Goal: Information Seeking & Learning: Learn about a topic

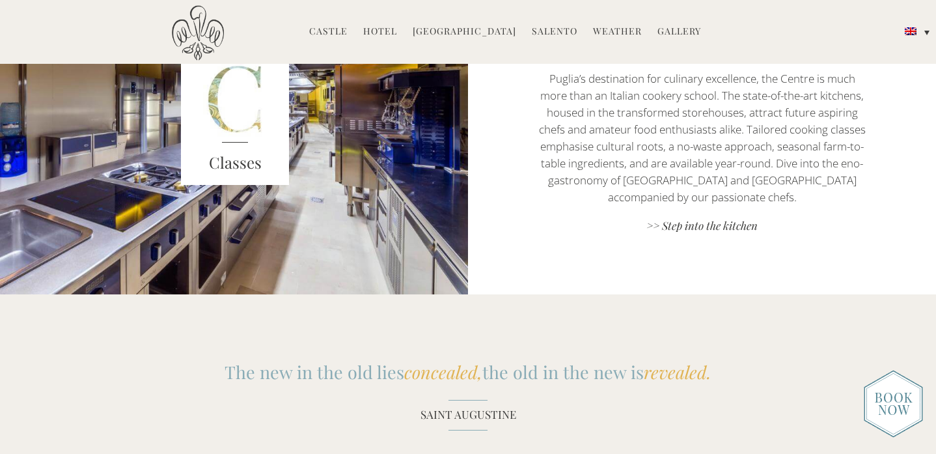
scroll to position [1346, 0]
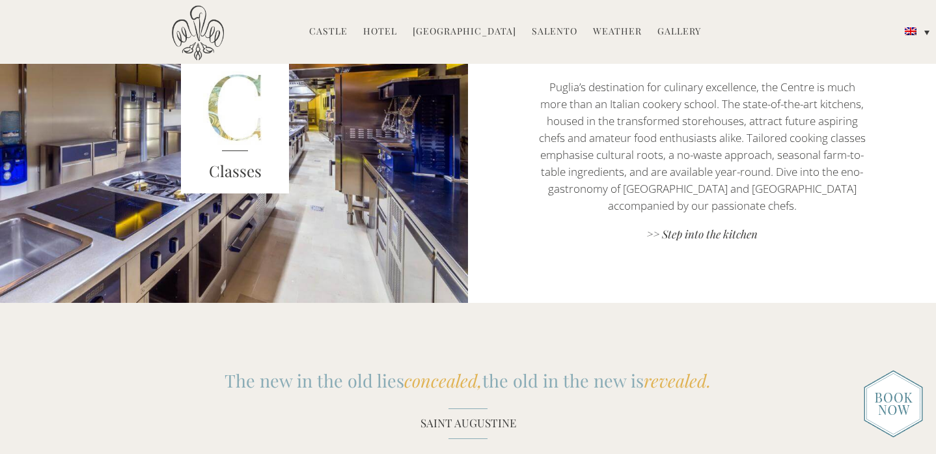
click at [345, 33] on link "Castle" at bounding box center [328, 32] width 38 height 15
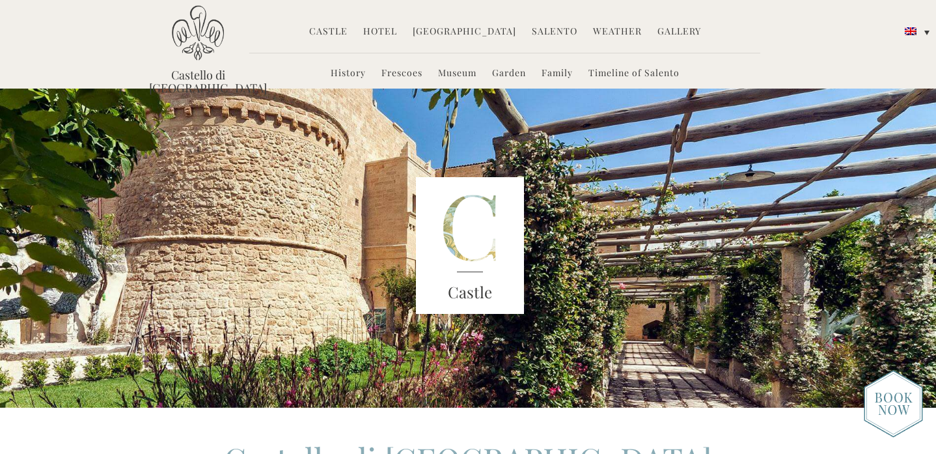
click at [385, 34] on link "Hotel" at bounding box center [380, 32] width 34 height 15
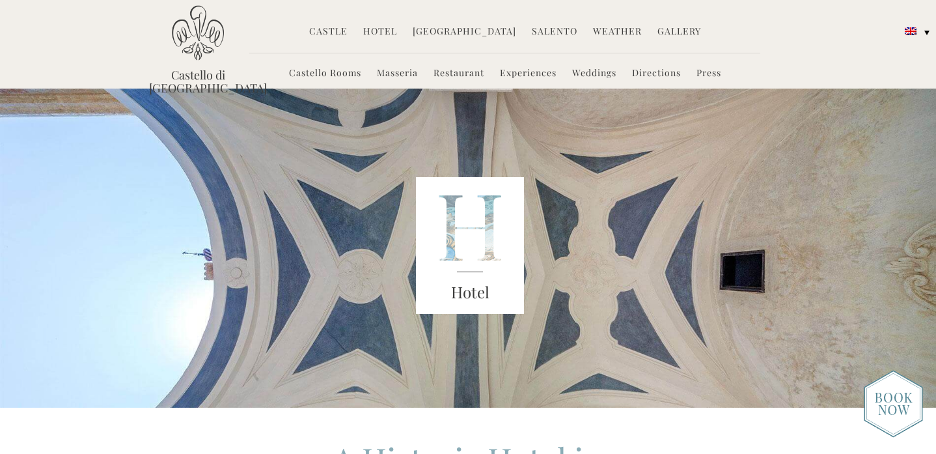
click at [340, 75] on link "Castello Rooms" at bounding box center [325, 73] width 72 height 15
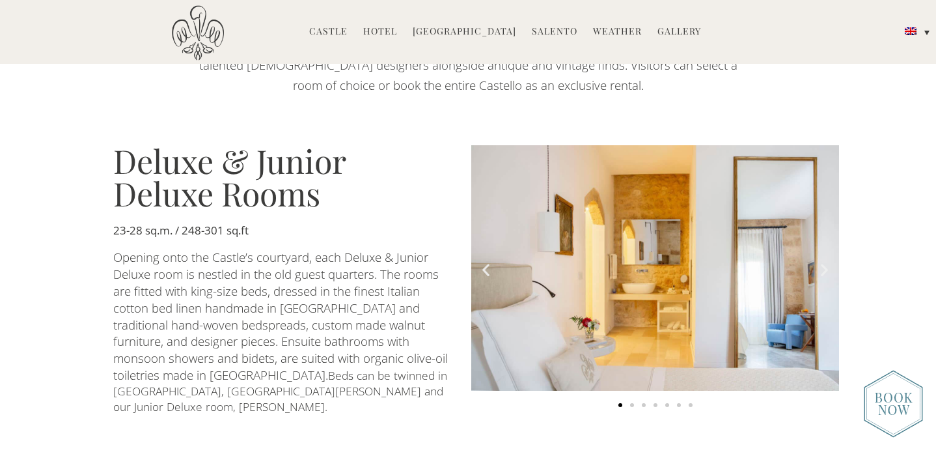
scroll to position [680, 0]
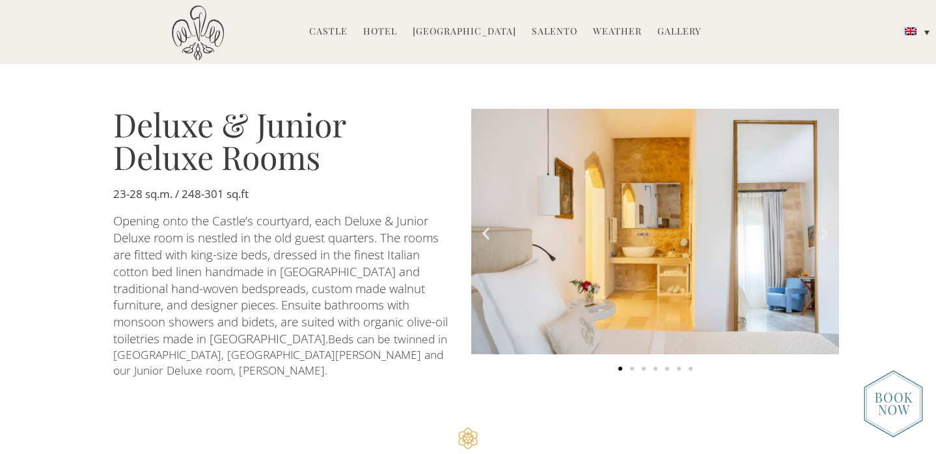
click at [824, 225] on icon "Next slide" at bounding box center [824, 233] width 16 height 16
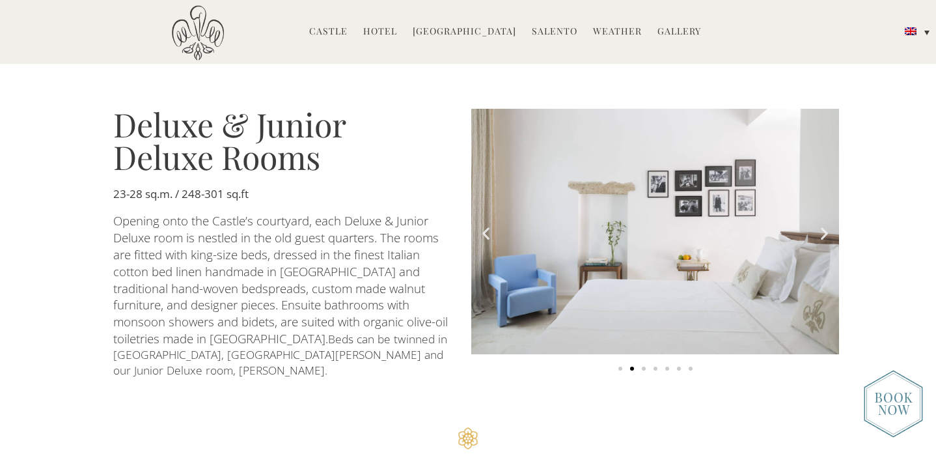
click at [824, 225] on icon "Next slide" at bounding box center [824, 233] width 16 height 16
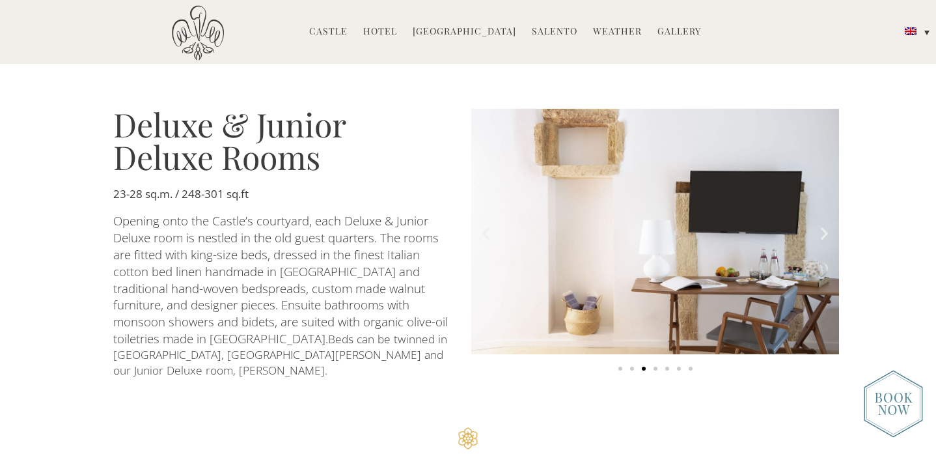
click at [824, 225] on icon "Next slide" at bounding box center [824, 233] width 16 height 16
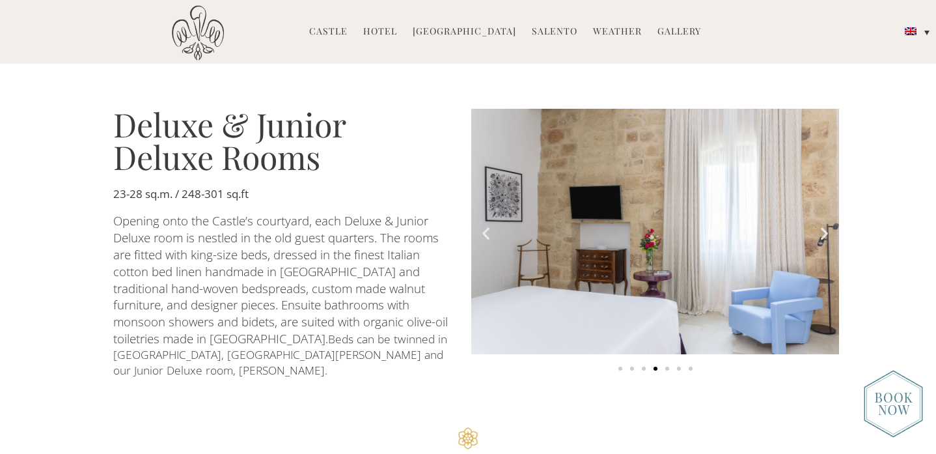
click at [824, 225] on icon "Next slide" at bounding box center [824, 233] width 16 height 16
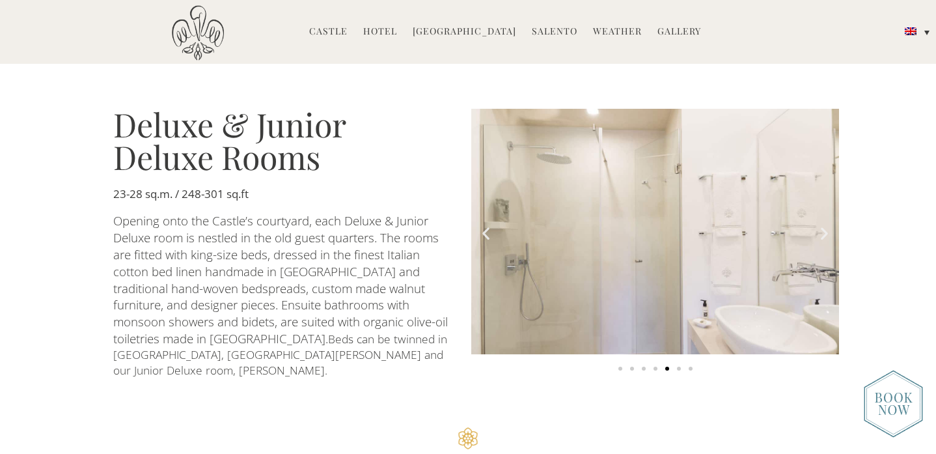
click at [824, 225] on icon "Next slide" at bounding box center [824, 233] width 16 height 16
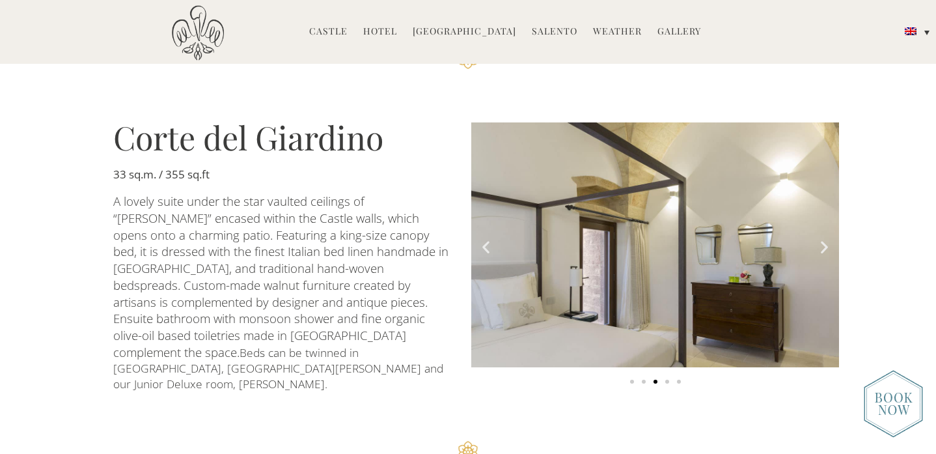
scroll to position [1062, 0]
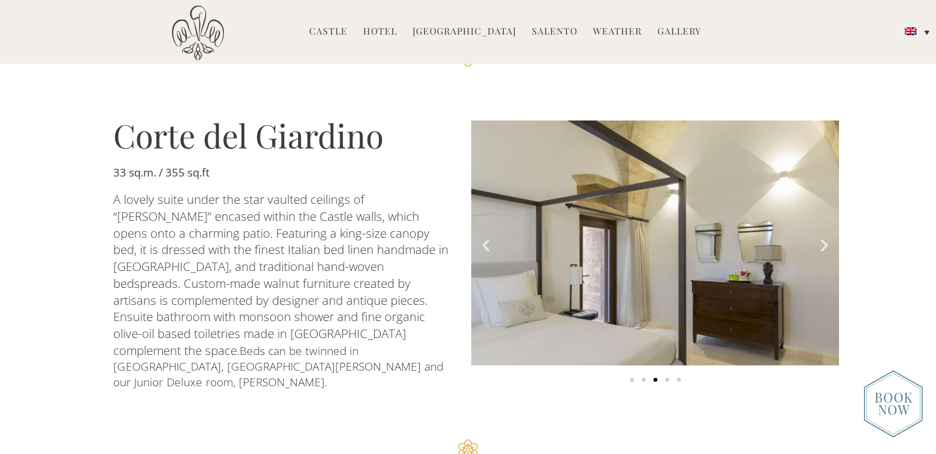
click at [824, 225] on img "3 of 5" at bounding box center [655, 242] width 368 height 245
click at [824, 236] on icon "Next slide" at bounding box center [824, 244] width 16 height 16
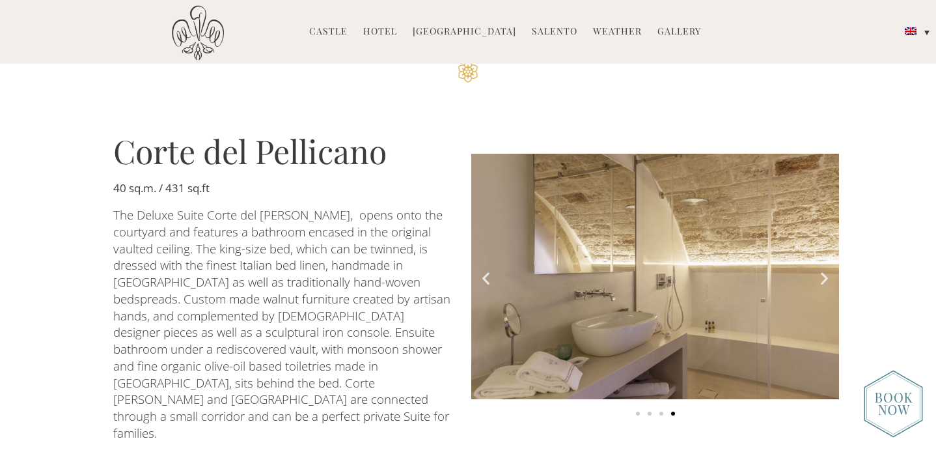
scroll to position [1441, 0]
click at [801, 193] on img "4 of 4" at bounding box center [655, 275] width 368 height 245
click at [806, 213] on img "4 of 4" at bounding box center [655, 275] width 368 height 245
click at [816, 269] on icon "Next slide" at bounding box center [824, 277] width 16 height 16
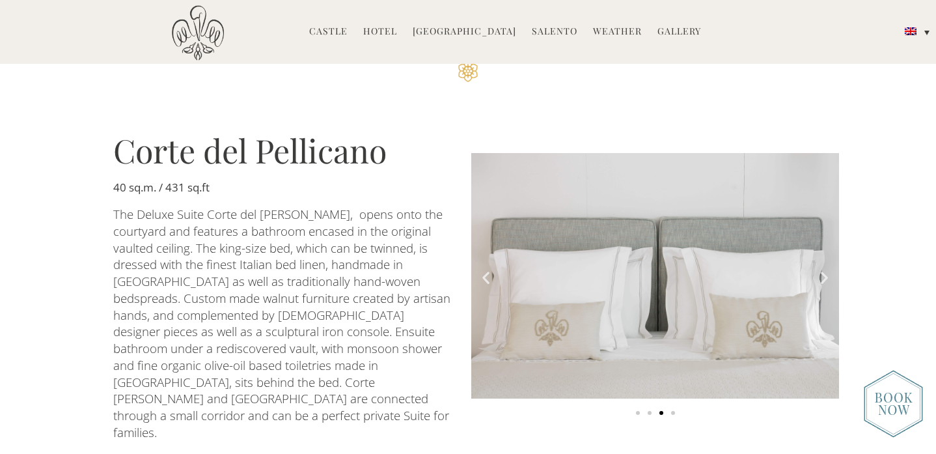
click at [817, 269] on icon "Next slide" at bounding box center [824, 277] width 16 height 16
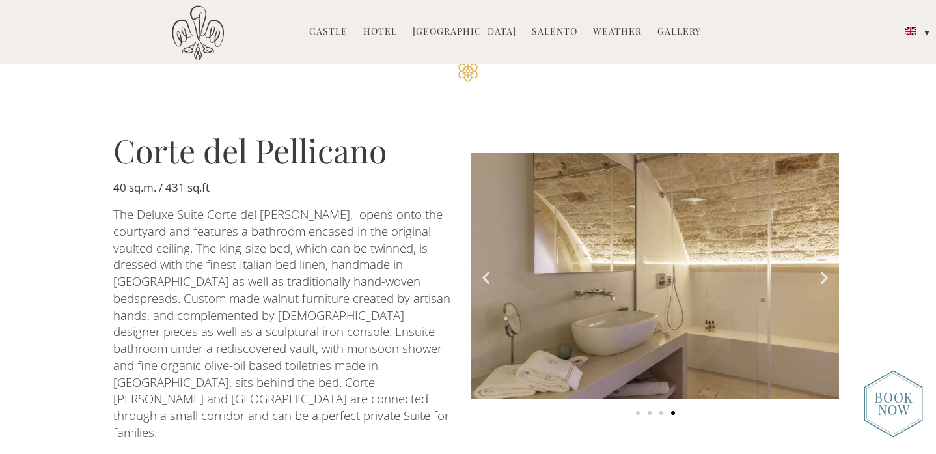
click at [817, 269] on icon "Next slide" at bounding box center [824, 277] width 16 height 16
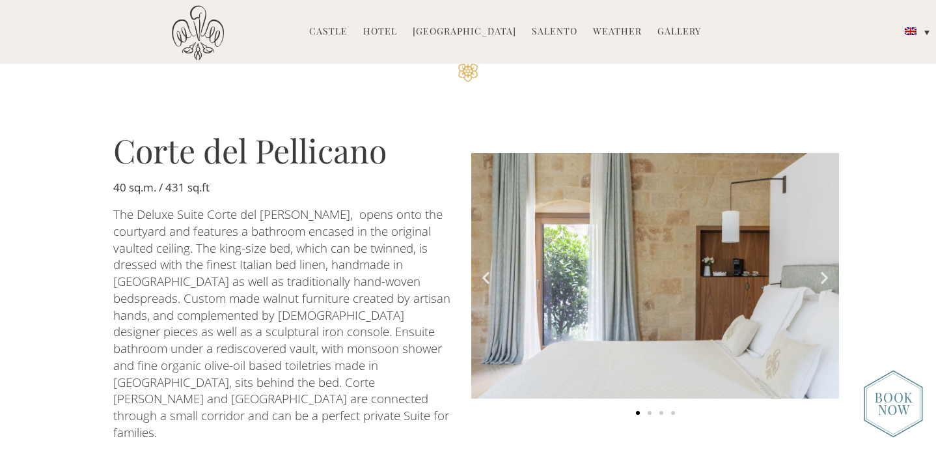
click at [817, 269] on icon "Next slide" at bounding box center [824, 277] width 16 height 16
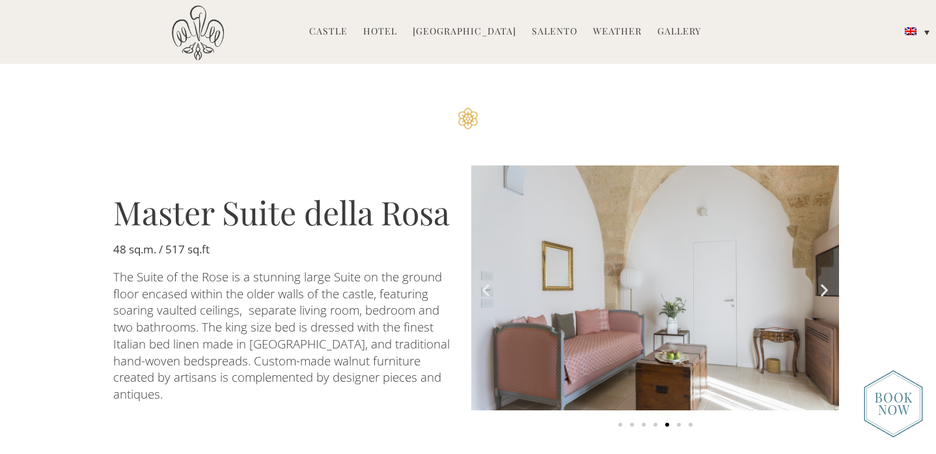
scroll to position [1823, 0]
click at [824, 280] on icon "Next slide" at bounding box center [824, 288] width 16 height 16
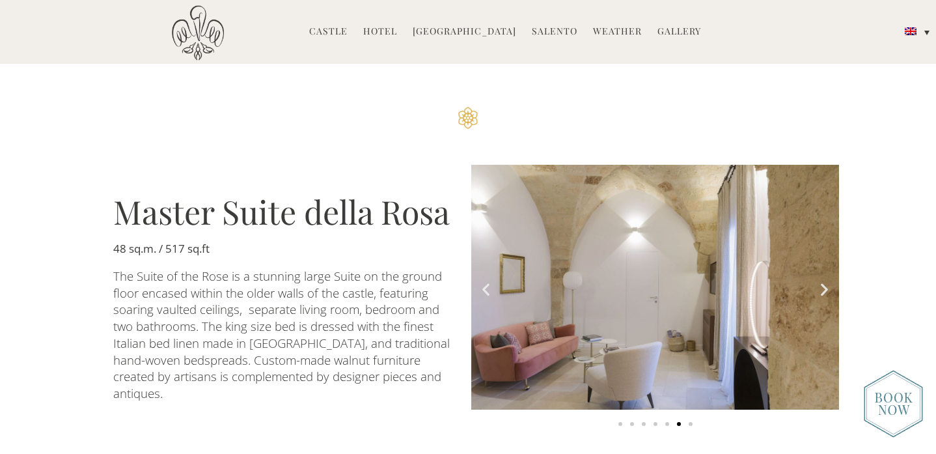
click at [824, 280] on icon "Next slide" at bounding box center [824, 288] width 16 height 16
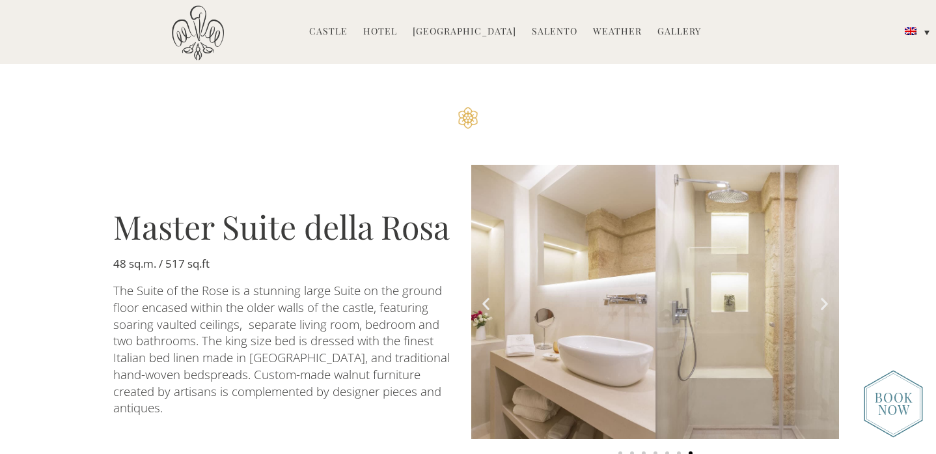
click at [824, 212] on img "7 of 7" at bounding box center [655, 302] width 368 height 274
click at [828, 295] on icon "Next slide" at bounding box center [824, 303] width 16 height 16
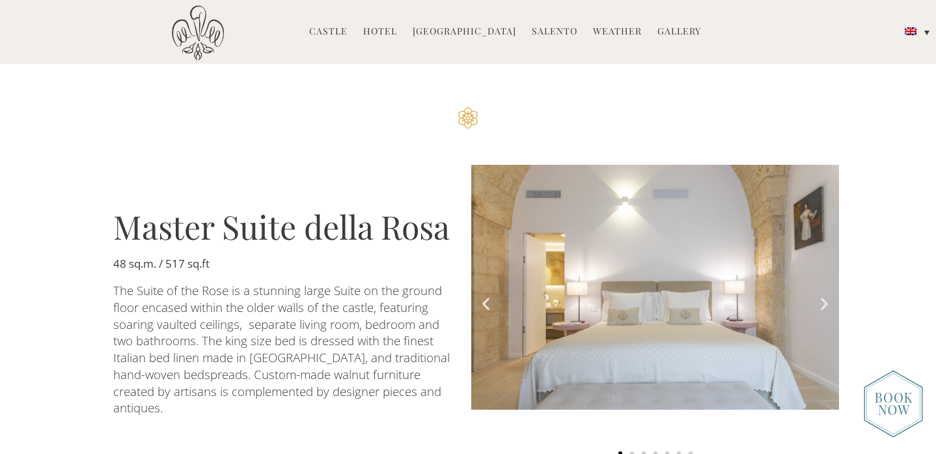
click at [823, 295] on icon "Next slide" at bounding box center [824, 303] width 16 height 16
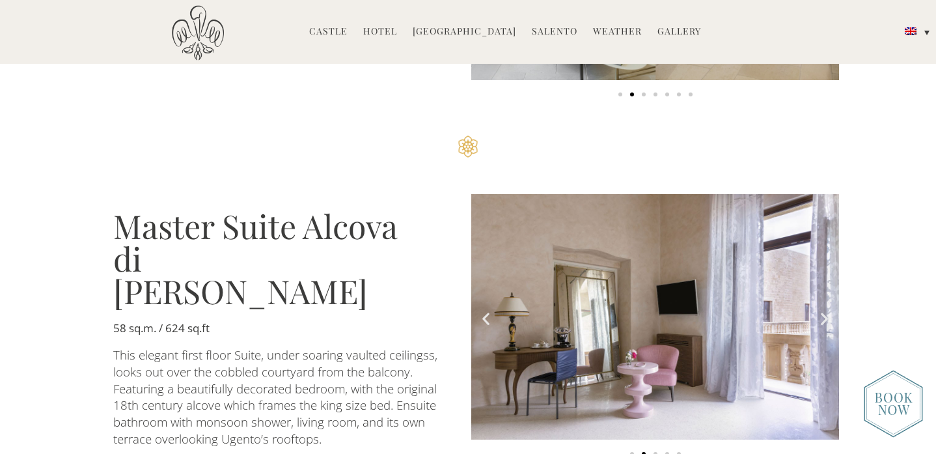
scroll to position [2184, 0]
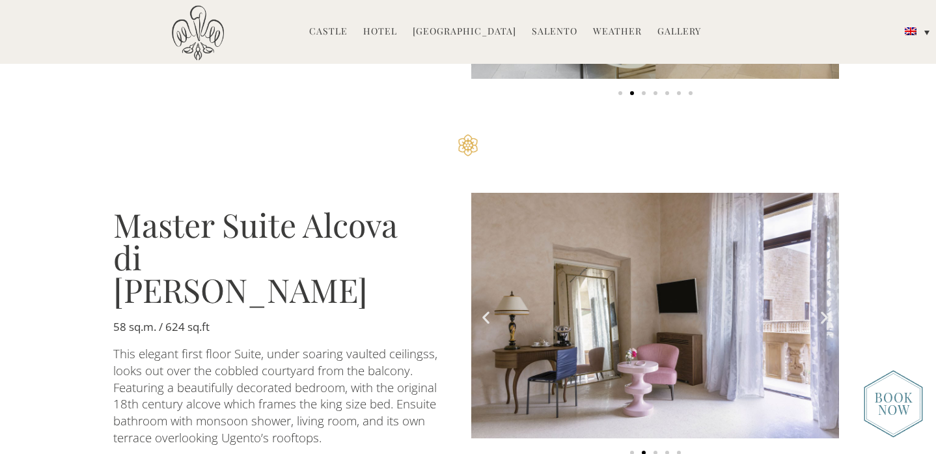
click at [821, 309] on icon "Next slide" at bounding box center [824, 317] width 16 height 16
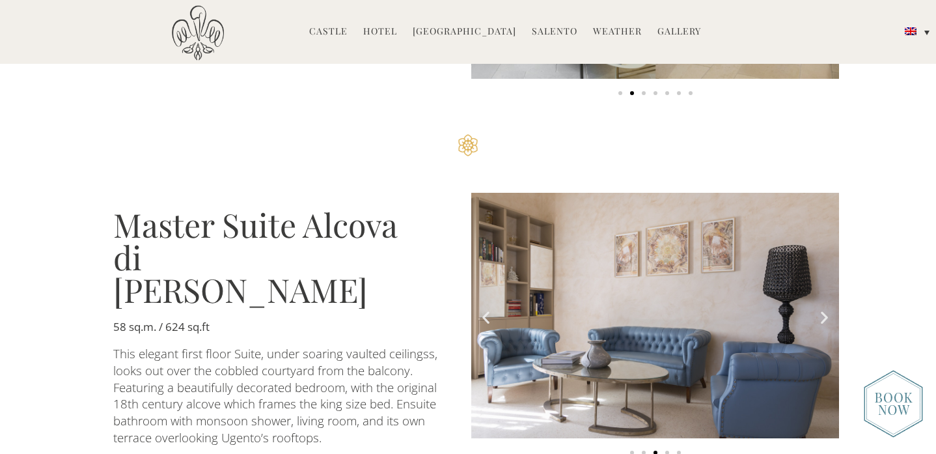
click at [821, 309] on icon "Next slide" at bounding box center [824, 317] width 16 height 16
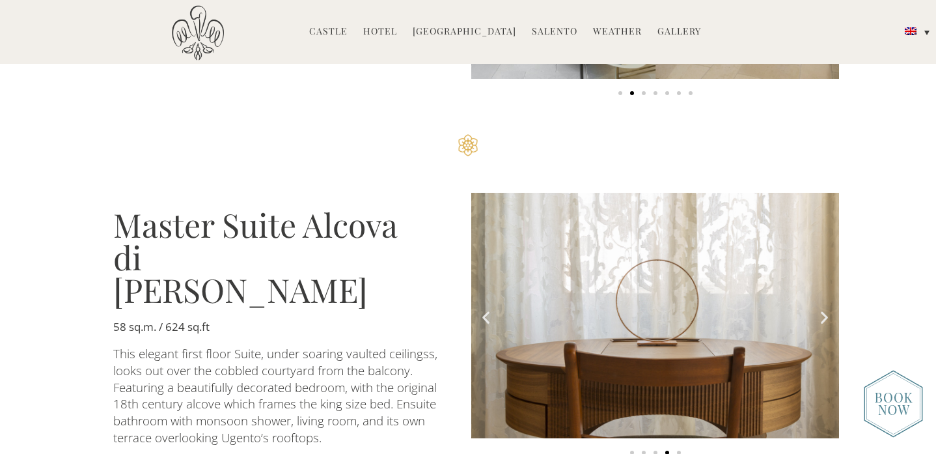
click at [821, 309] on icon "Next slide" at bounding box center [824, 317] width 16 height 16
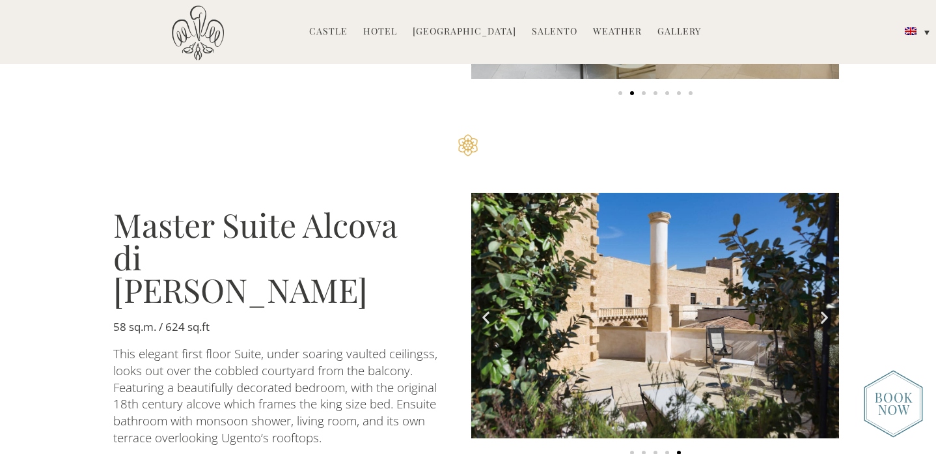
click at [821, 309] on icon "Next slide" at bounding box center [824, 317] width 16 height 16
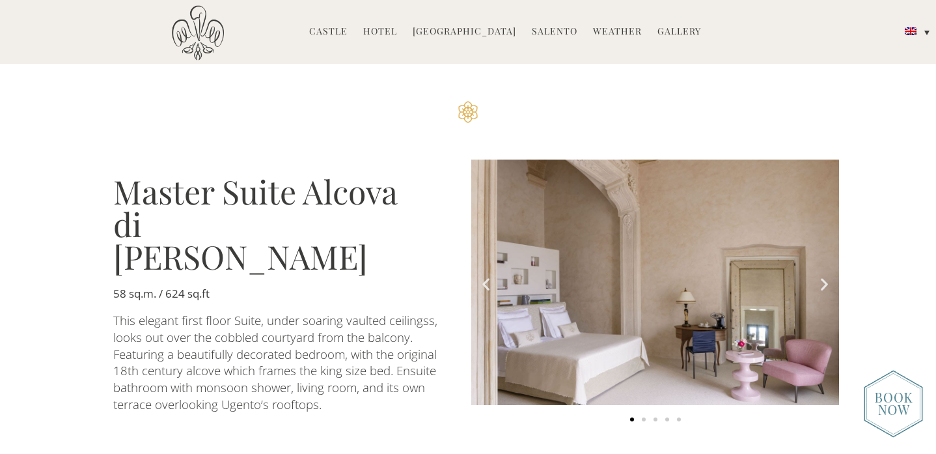
scroll to position [2218, 0]
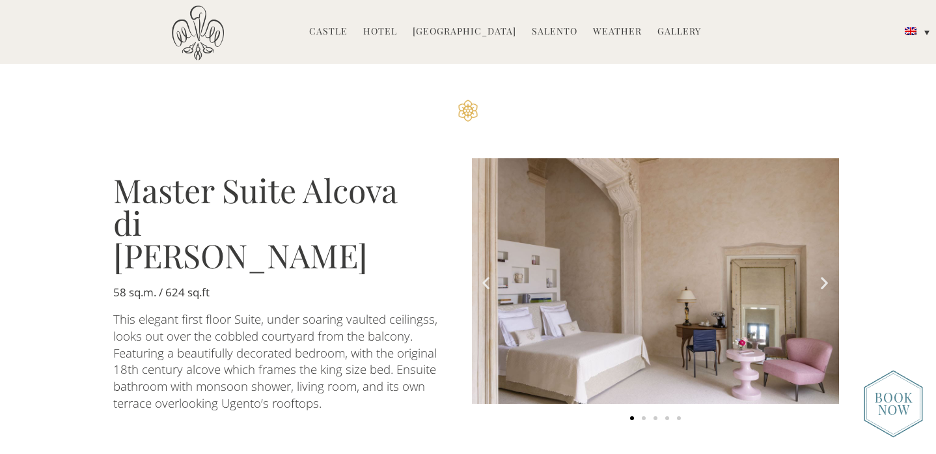
click at [821, 275] on icon "Next slide" at bounding box center [824, 283] width 16 height 16
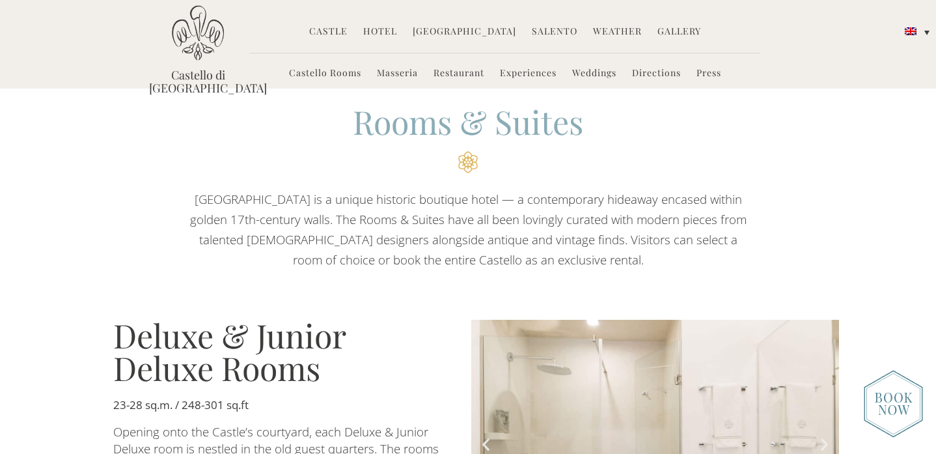
scroll to position [0, 0]
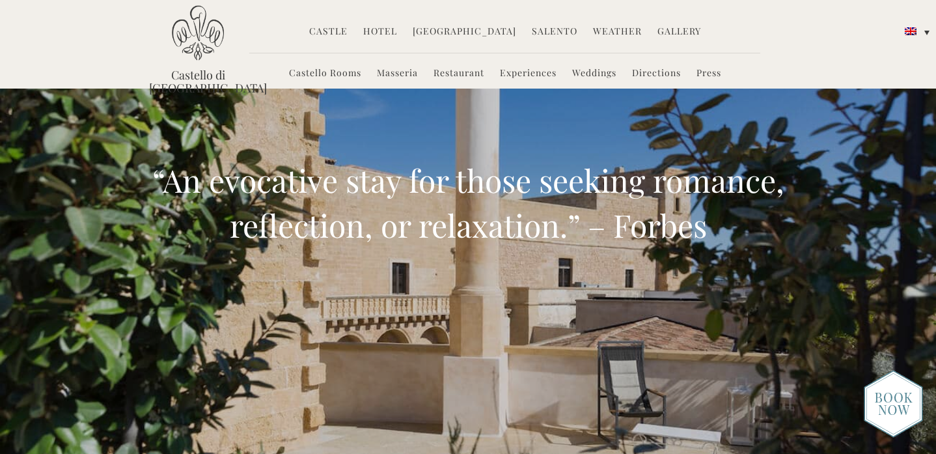
click at [666, 29] on link "Gallery" at bounding box center [679, 32] width 44 height 15
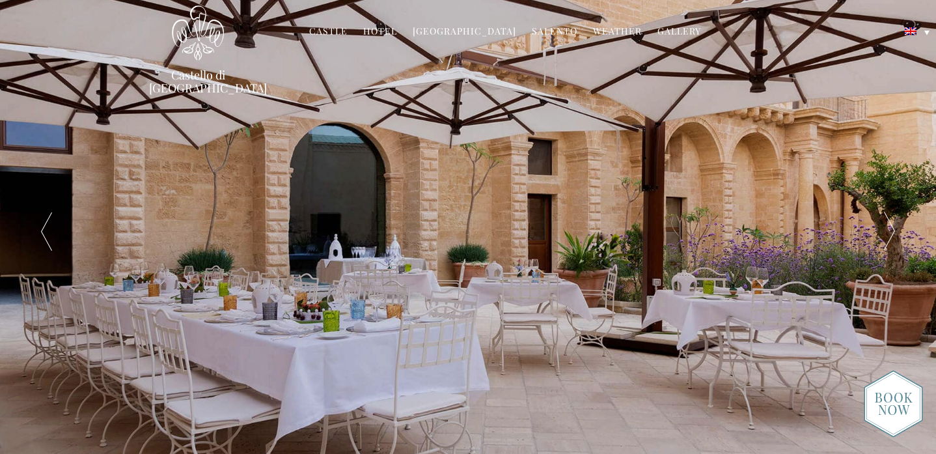
click at [376, 29] on link "Hotel" at bounding box center [380, 32] width 34 height 15
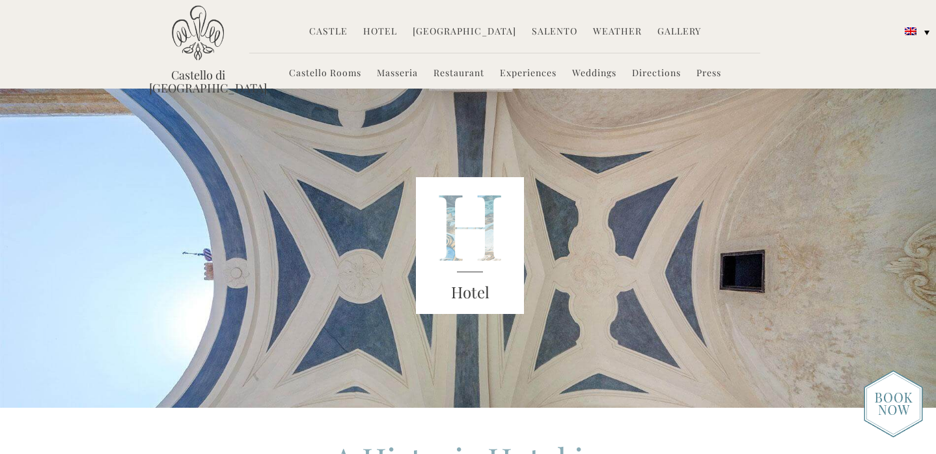
click at [531, 61] on li "Experiences" at bounding box center [528, 74] width 70 height 28
click at [528, 72] on link "Experiences" at bounding box center [528, 73] width 57 height 15
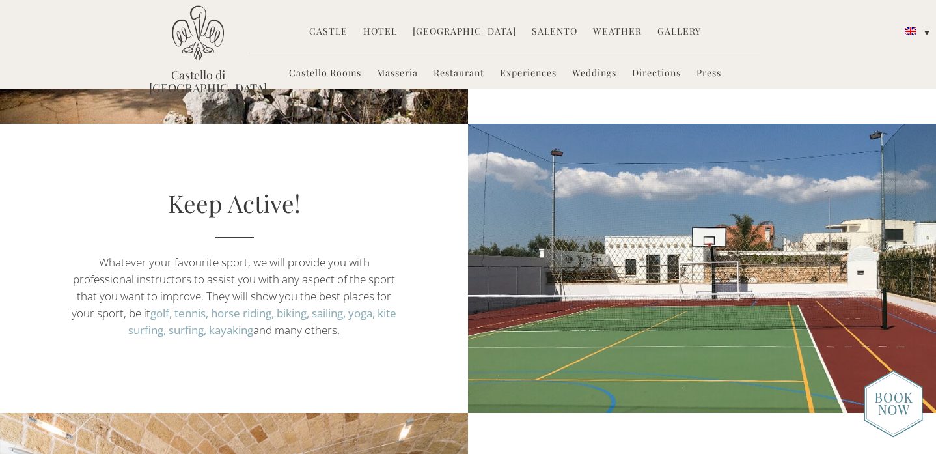
scroll to position [2770, 0]
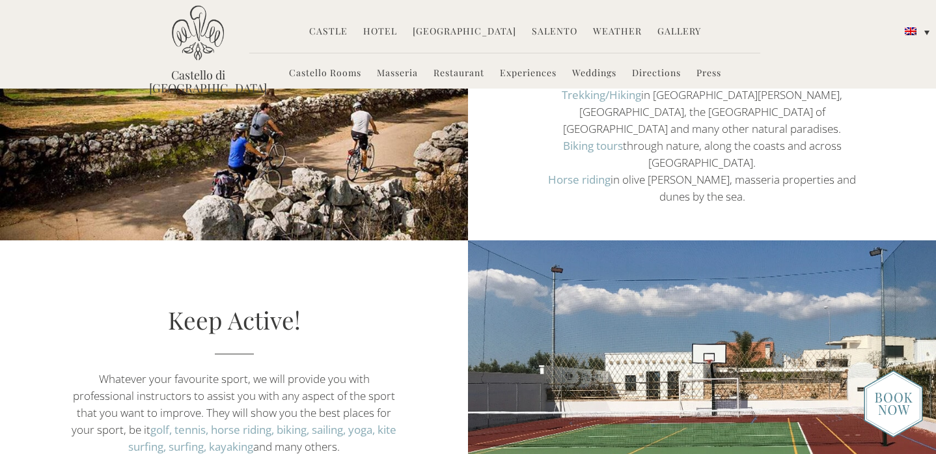
click at [305, 74] on link "Castello Rooms" at bounding box center [325, 73] width 72 height 15
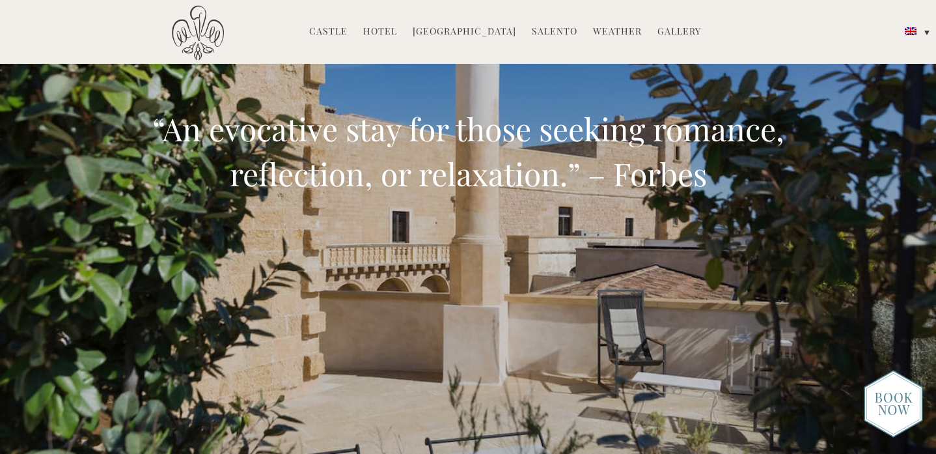
scroll to position [62, 0]
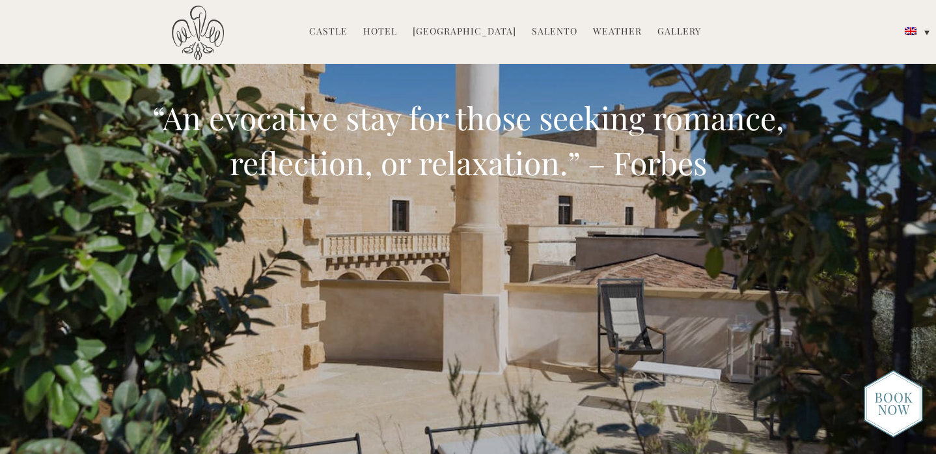
click at [898, 394] on img at bounding box center [893, 404] width 59 height 68
